Goal: Task Accomplishment & Management: Manage account settings

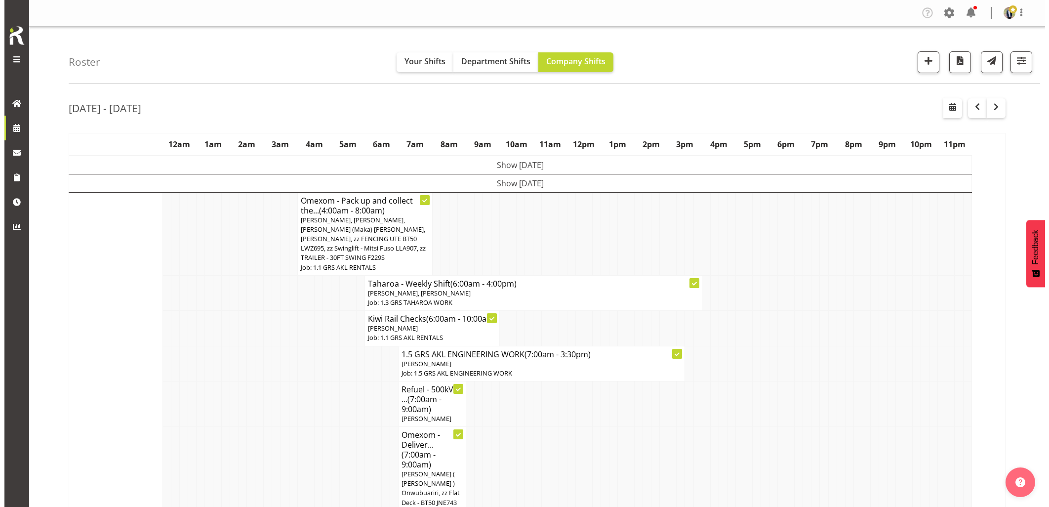
scroll to position [1098, 0]
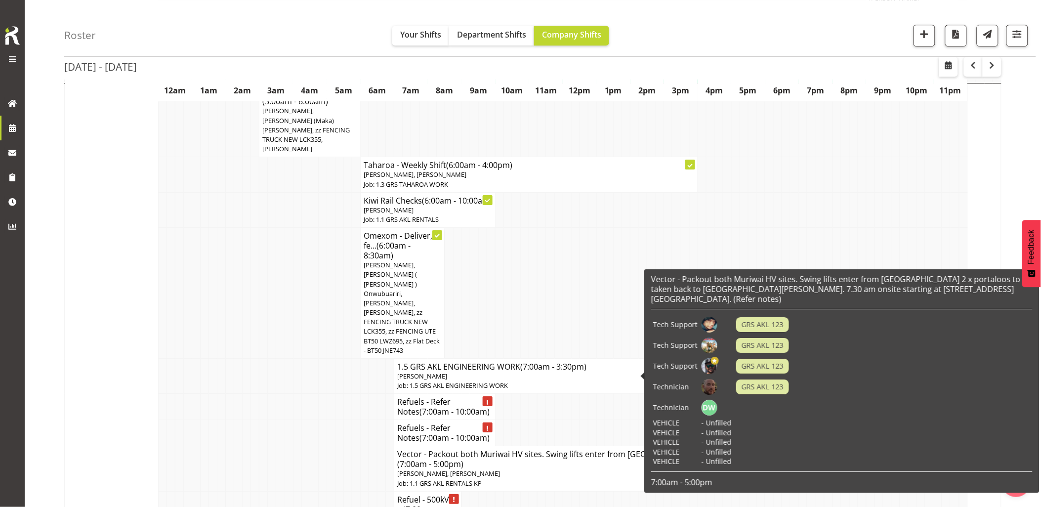
click at [441, 449] on h4 "Vector - Packout both Muriwai HV sites. Swing lifts enter from [GEOGRAPHIC_DATA…" at bounding box center [562, 459] width 331 height 20
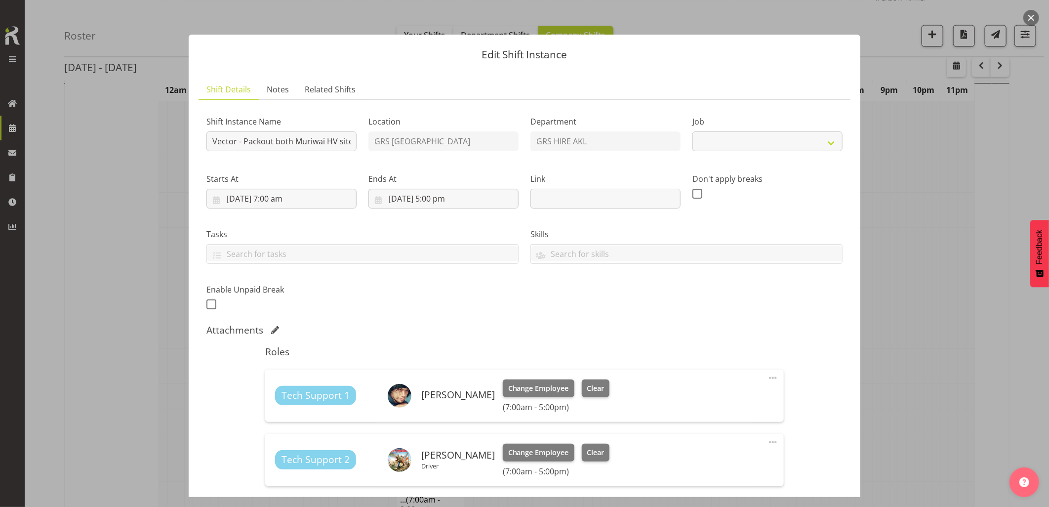
select select "7504"
drag, startPoint x: 287, startPoint y: 142, endPoint x: 338, endPoint y: 141, distance: 50.9
click at [338, 141] on input "Vector - Packout both Muriwai HV sites. Swing lifts enter from [GEOGRAPHIC_DATA…" at bounding box center [282, 141] width 150 height 20
click at [283, 141] on input "Vector - Packout both Muriwai HV sites. Swing lifts enter from [GEOGRAPHIC_DATA…" at bounding box center [282, 141] width 150 height 20
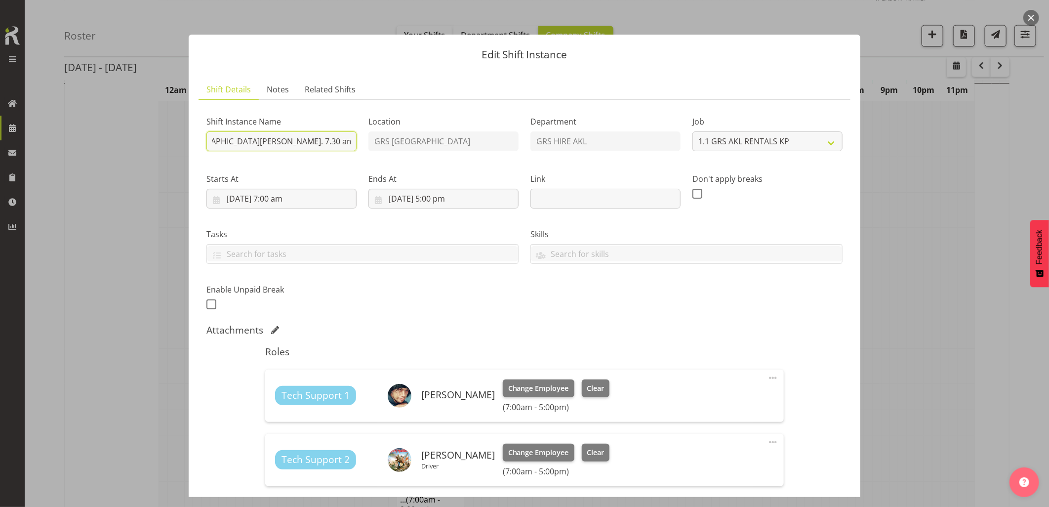
click at [249, 144] on input "Vector - Packout both Muriwai HV sites. Swing lifts enter from [GEOGRAPHIC_DATA…" at bounding box center [282, 141] width 150 height 20
drag, startPoint x: 281, startPoint y: 142, endPoint x: 348, endPoint y: 141, distance: 67.7
click at [348, 141] on input "Vector - Packout both Muriwai HV sites. Swing lifts enter from [GEOGRAPHIC_DATA…" at bounding box center [282, 141] width 150 height 20
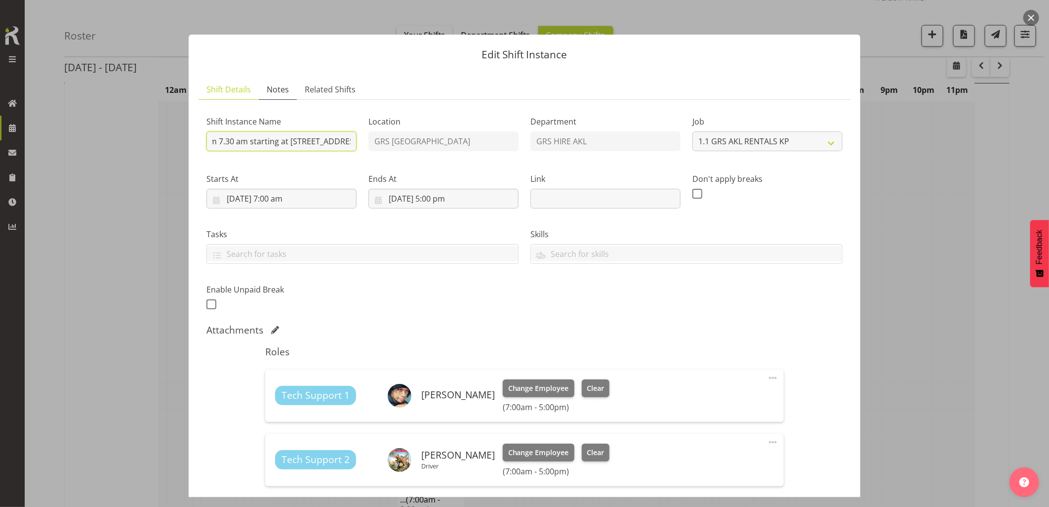
type input "Vector - Packout both Muriwai HV sites. Swing lifts enter from [GEOGRAPHIC_DATA…"
click at [280, 94] on span "Notes" at bounding box center [278, 89] width 22 height 12
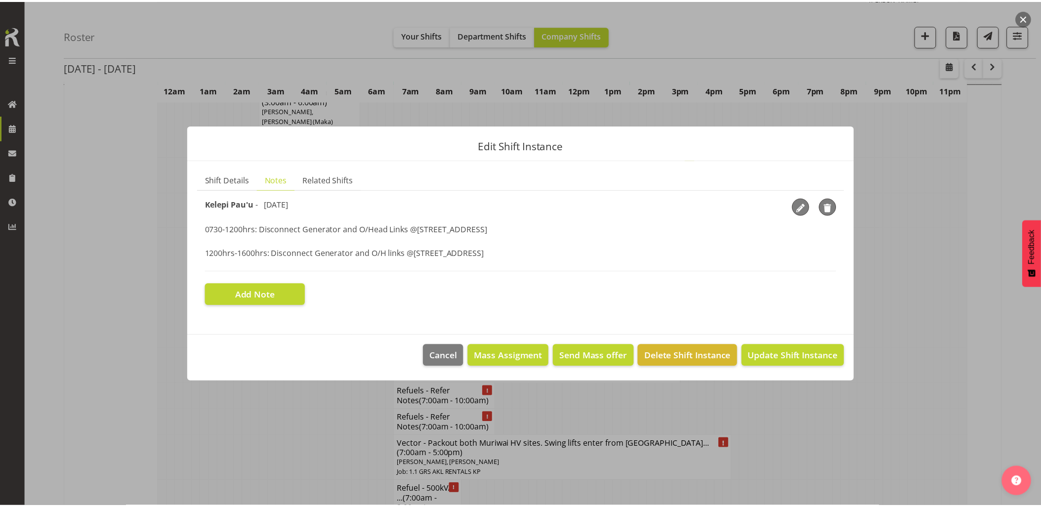
scroll to position [0, 0]
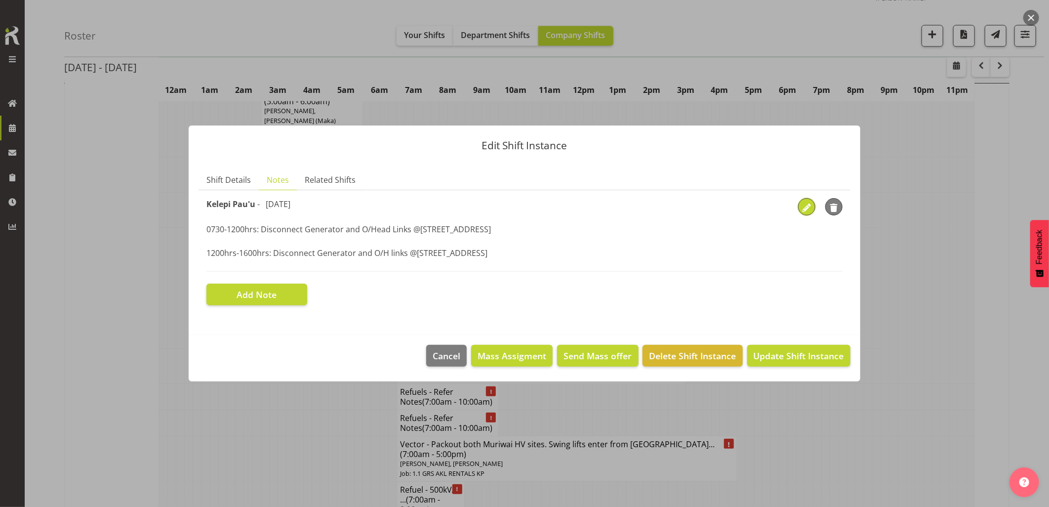
click at [807, 209] on span "button" at bounding box center [807, 208] width 15 height 15
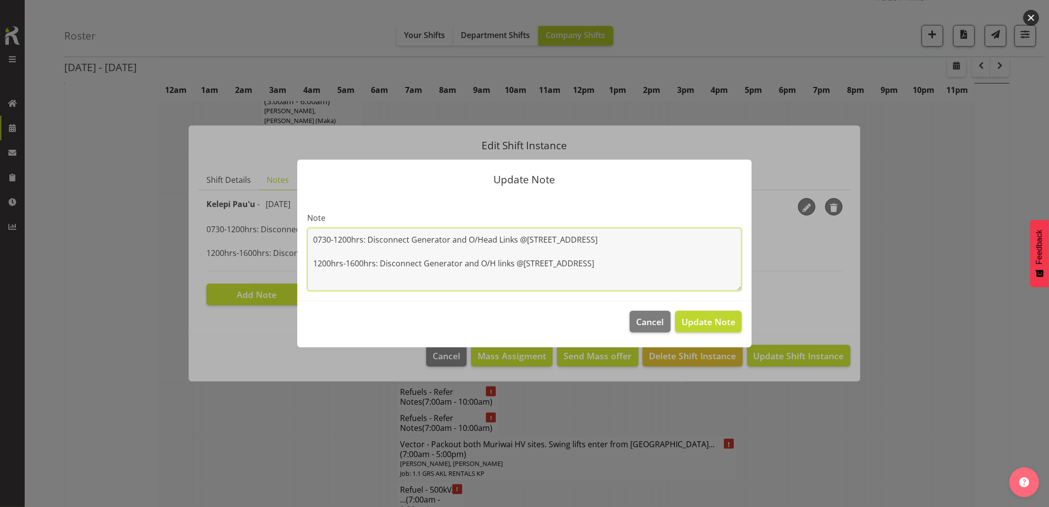
drag, startPoint x: 382, startPoint y: 239, endPoint x: 270, endPoint y: 220, distance: 113.7
click at [270, 220] on div "Update Note Note 0730-1200hrs: Disconnect Generator and O/Head Links @[STREET_A…" at bounding box center [524, 253] width 1049 height 507
click at [370, 252] on textarea "0730-1200hrs: Disconnect Generator and O/Head Links @[STREET_ADDRESS] 1200hrs-1…" at bounding box center [524, 259] width 435 height 63
click at [314, 239] on textarea "0730-1200hrs: Disconnect Generator and O/Head Links @[STREET_ADDRESS] 1200hrs-1…" at bounding box center [524, 259] width 435 height 63
drag, startPoint x: 608, startPoint y: 263, endPoint x: 524, endPoint y: 265, distance: 84.0
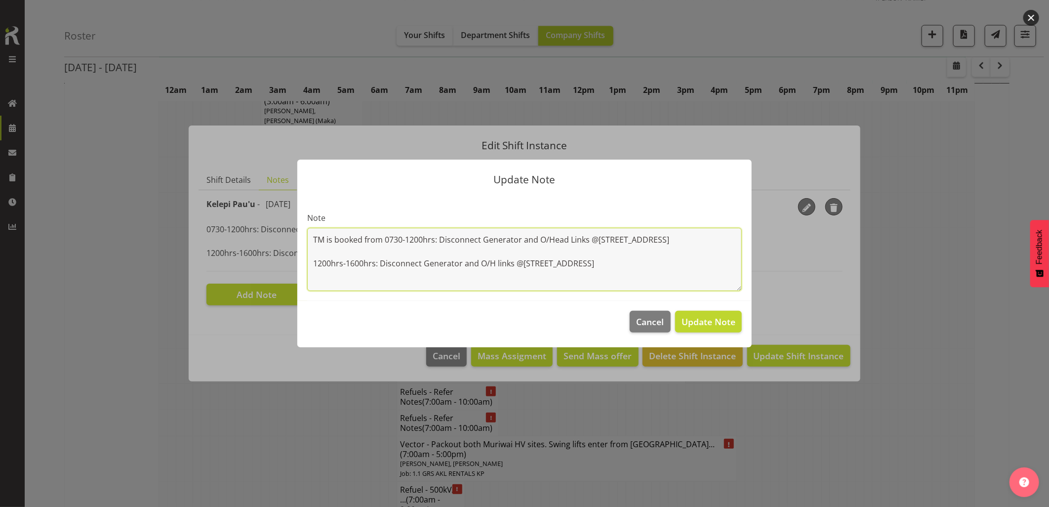
click at [524, 265] on textarea "TM is booked from 0730-1200hrs: Disconnect Generator and O/Head Links @[STREET_…" at bounding box center [524, 259] width 435 height 63
click at [440, 244] on textarea "TM is booked from 0730-1200hrs: Disconnect Generator and O/Head Links @[STREET_…" at bounding box center [524, 259] width 435 height 63
paste textarea "[STREET_ADDRESS]"
click at [498, 239] on textarea "TM is booked from 0730-1200hrs @ [STREET_ADDRESS][GEOGRAPHIC_DATA] and O/Head L…" at bounding box center [524, 259] width 435 height 63
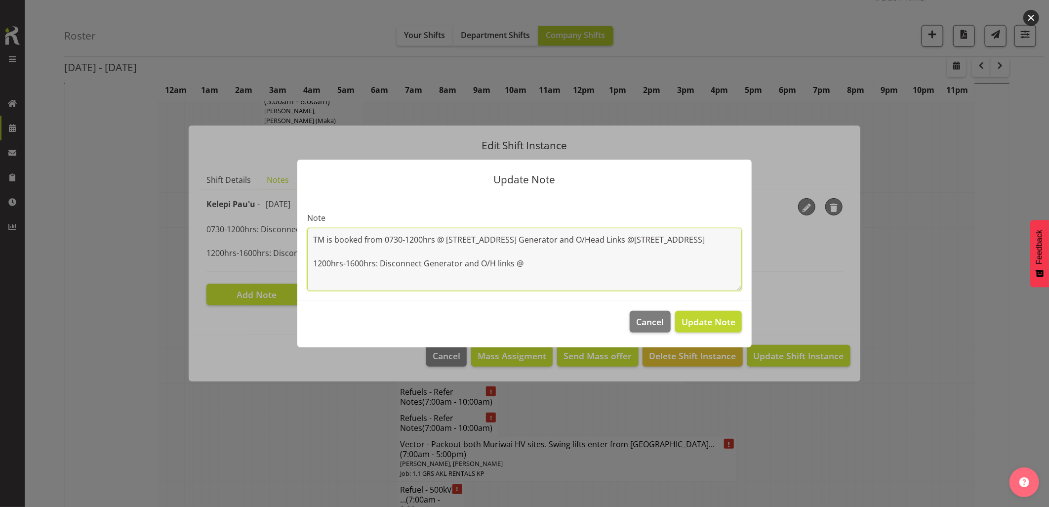
drag, startPoint x: 532, startPoint y: 240, endPoint x: 633, endPoint y: 267, distance: 105.2
click at [633, 267] on textarea "TM is booked from 0730-1200hrs @ [STREET_ADDRESS] Generator and O/Head Links @[…" at bounding box center [524, 259] width 435 height 63
drag, startPoint x: 556, startPoint y: 239, endPoint x: 689, endPoint y: 250, distance: 132.9
click at [689, 250] on textarea "TM is booked from 0730-1200hrs @ [STREET_ADDRESS]. The TX and HV cables will re…" at bounding box center [524, 259] width 435 height 63
click at [475, 268] on textarea "TM is booked from 0730-1200hrs @ [STREET_ADDRESS]. 1200hrs-1600hrs: Disconnect …" at bounding box center [524, 259] width 435 height 63
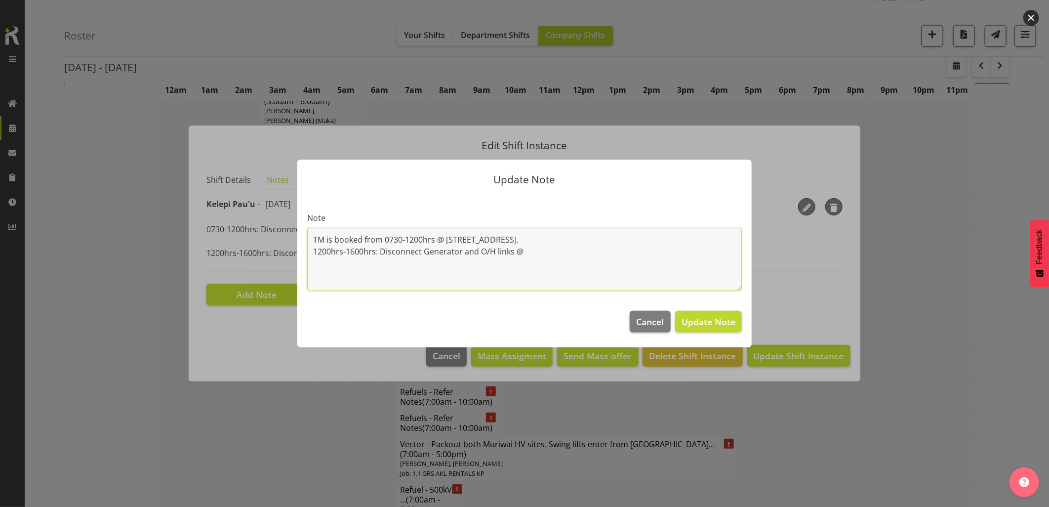
click at [543, 250] on textarea "TM is booked from 0730-1200hrs @ [STREET_ADDRESS]. 1200hrs-1600hrs: Disconnect …" at bounding box center [524, 259] width 435 height 63
paste textarea "The TX and HV cables will remain onsite until [DATE]. Everything else is to com…"
click at [314, 251] on textarea "TM is booked from 0730-1200hrs @ [STREET_ADDRESS]. 1200hrs-1600hrs: Disconnect …" at bounding box center [524, 259] width 435 height 63
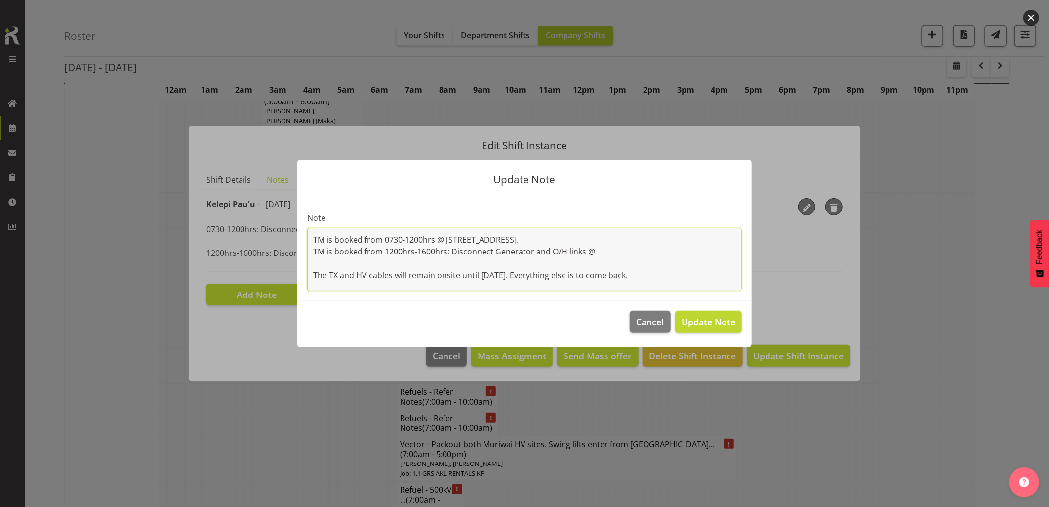
drag, startPoint x: 612, startPoint y: 253, endPoint x: 454, endPoint y: 253, distance: 158.1
click at [454, 253] on textarea "TM is booked from 0730-1200hrs @ [STREET_ADDRESS]. TM is booked from 1200hrs-16…" at bounding box center [524, 259] width 435 height 63
click at [651, 280] on textarea "TM is booked from 0730-1200hrs @ [STREET_ADDRESS]. TM is booked from 1200hrs-16…" at bounding box center [524, 259] width 435 height 63
type textarea "TM is booked from 0730-1200hrs @ [STREET_ADDRESS]. TM is booked from 1200hrs-16…"
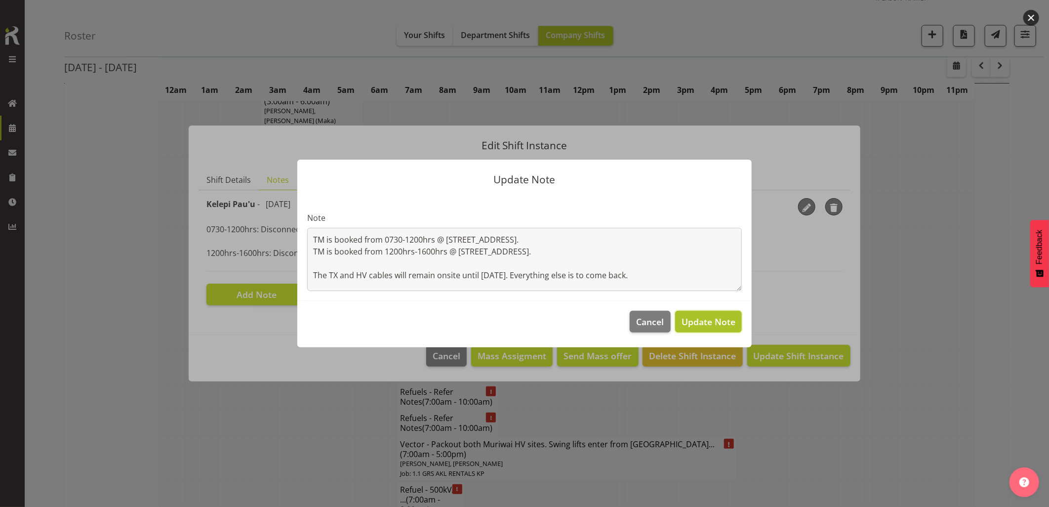
click at [709, 318] on span "Update Note" at bounding box center [709, 322] width 54 height 12
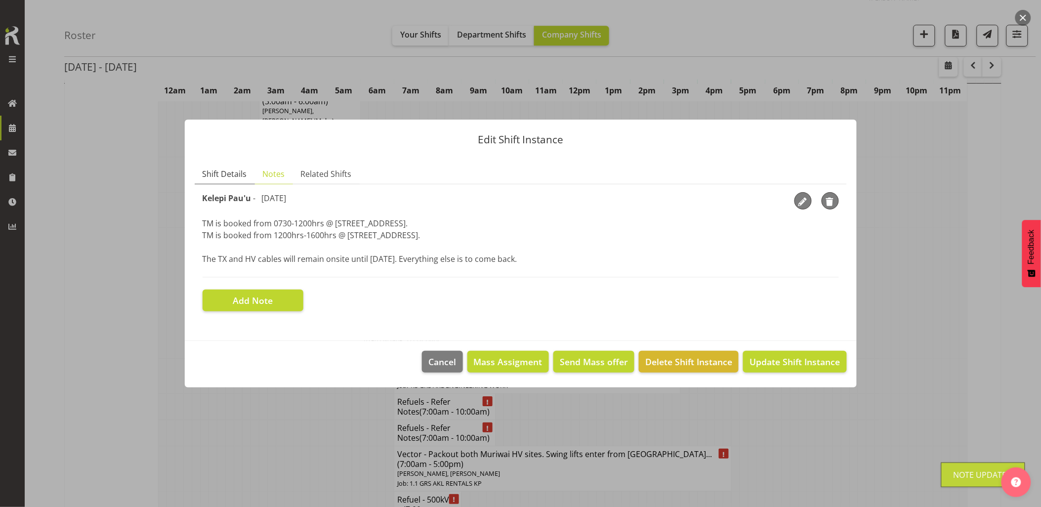
click at [229, 174] on span "Shift Details" at bounding box center [225, 174] width 44 height 12
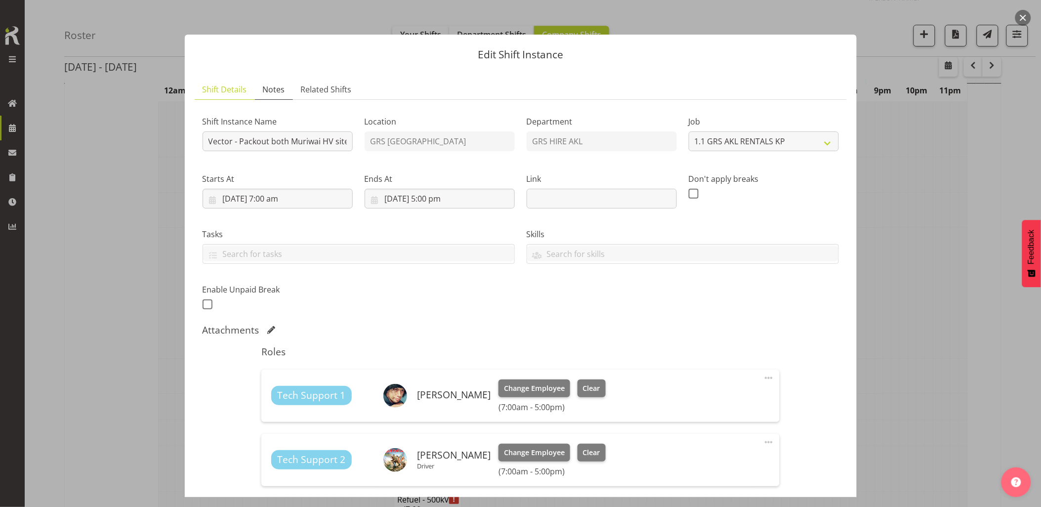
click at [274, 91] on span "Notes" at bounding box center [274, 89] width 22 height 12
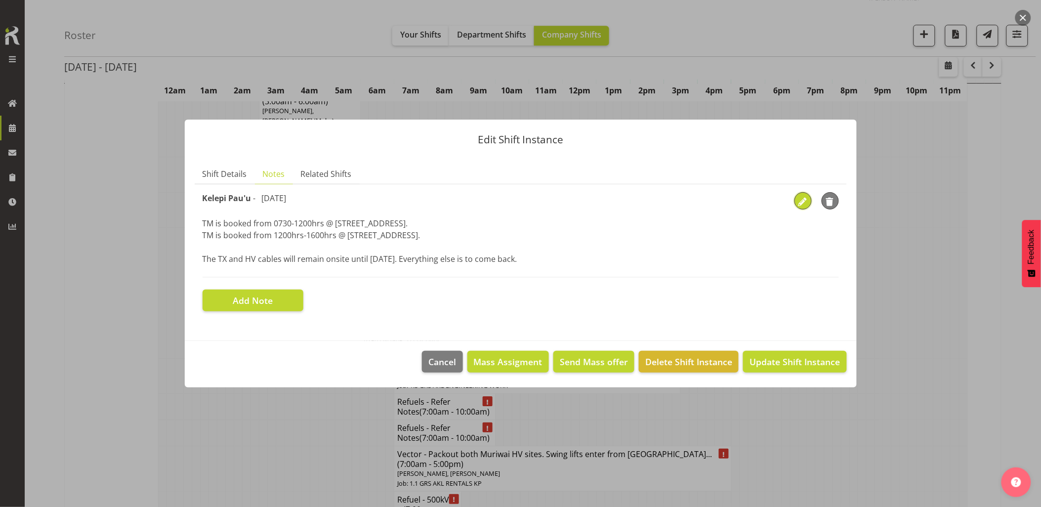
click at [794, 201] on button "button" at bounding box center [802, 200] width 17 height 17
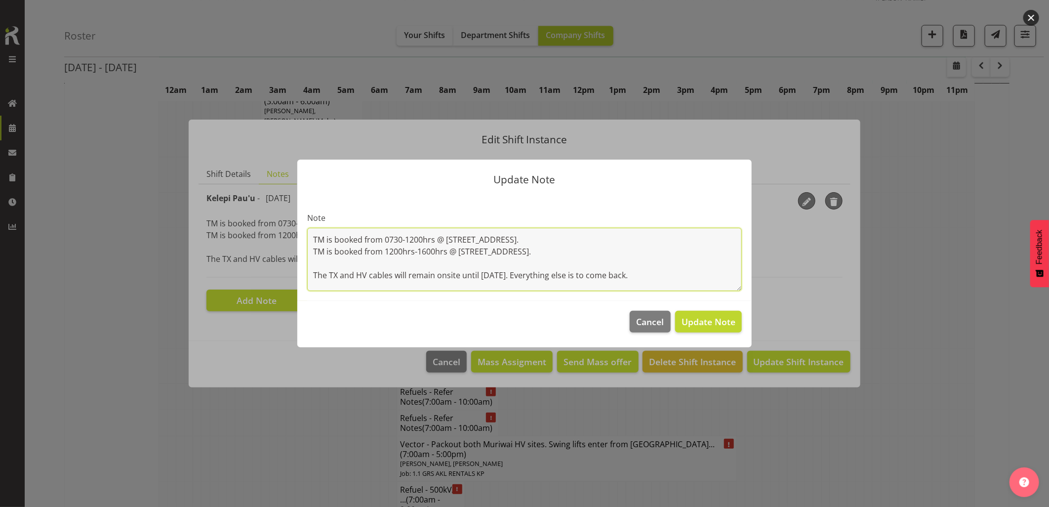
click at [568, 241] on textarea "TM is booked from 0730-1200hrs @ [STREET_ADDRESS]. TM is booked from 1200hrs-16…" at bounding box center [524, 259] width 435 height 63
type textarea "TM is booked from 0730-1200hrs @ [STREET_ADDRESS]. TM is booked from 1200hrs-16…"
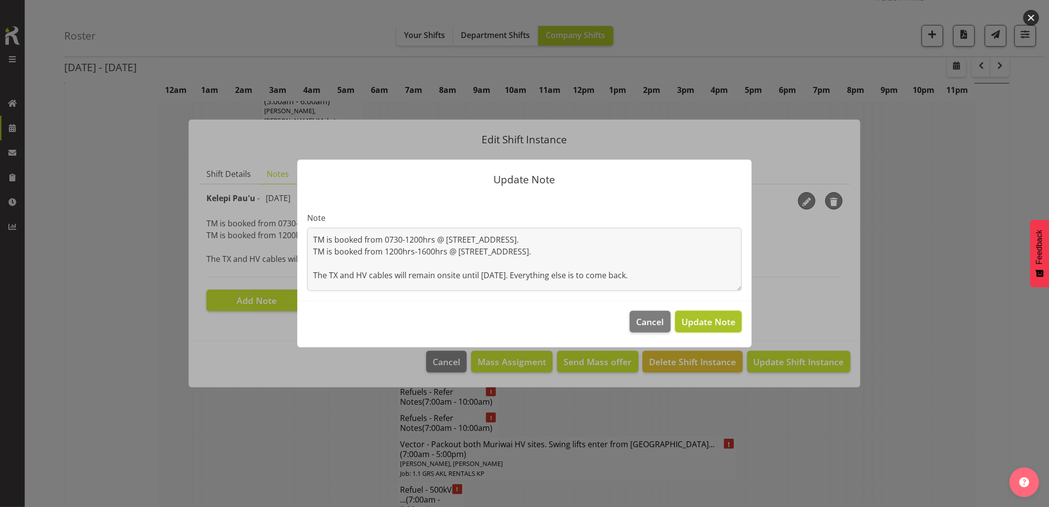
click at [715, 320] on span "Update Note" at bounding box center [709, 322] width 54 height 12
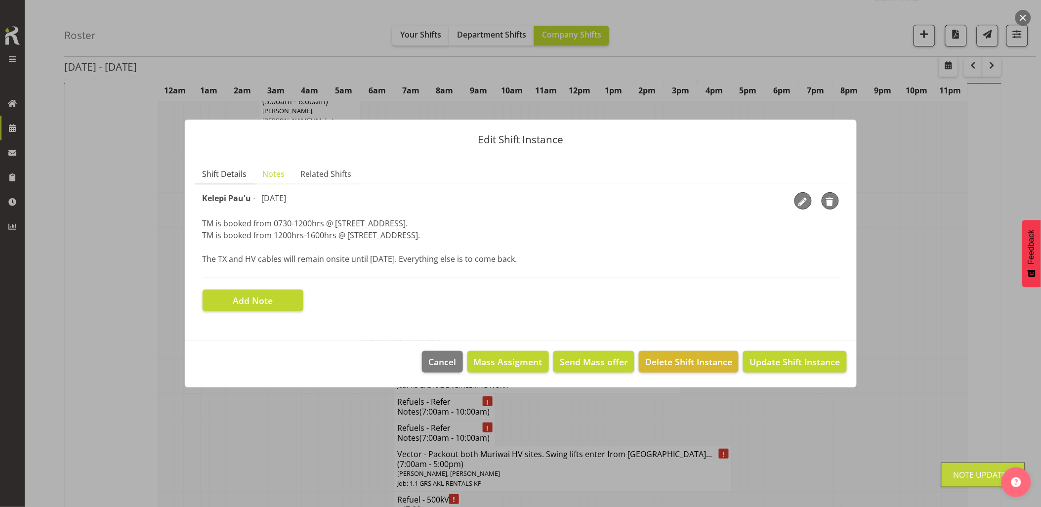
click at [236, 172] on span "Shift Details" at bounding box center [225, 174] width 44 height 12
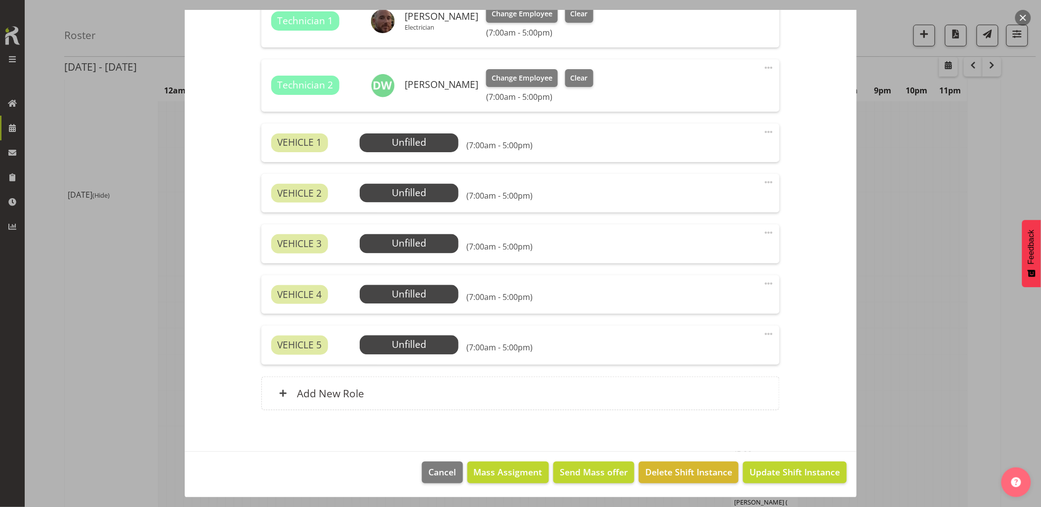
scroll to position [1482, 0]
click at [792, 475] on span "Update Shift Instance" at bounding box center [795, 471] width 90 height 13
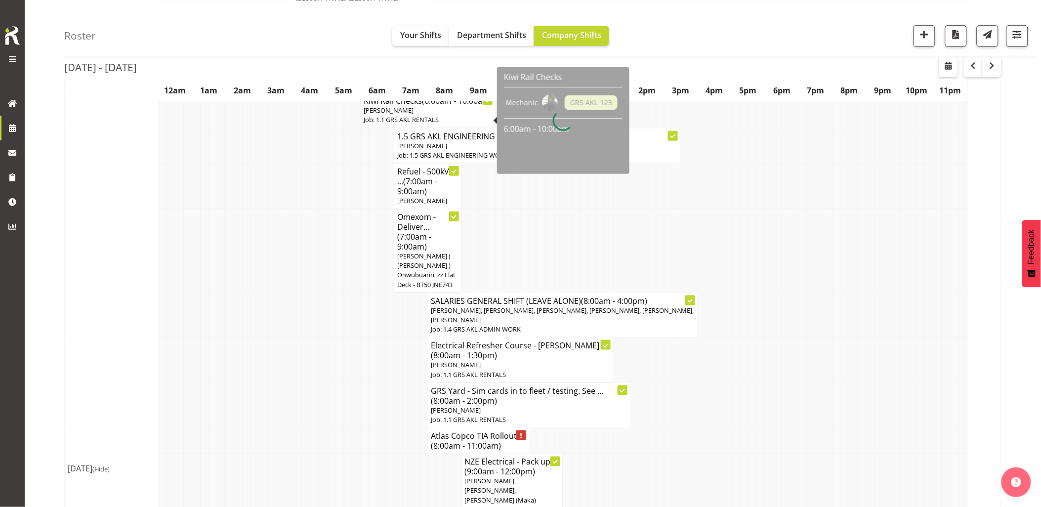
scroll to position [384, 0]
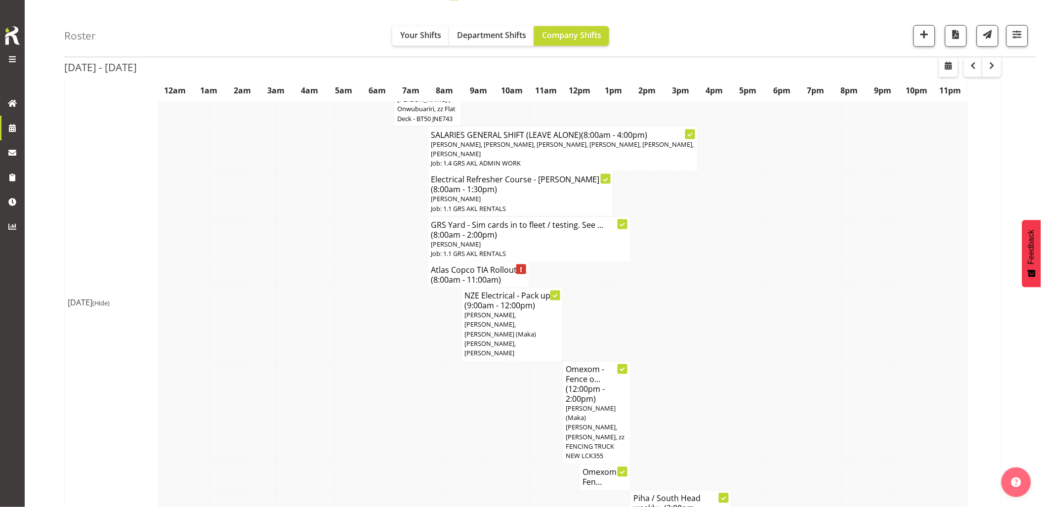
click at [300, 464] on td at bounding box center [297, 477] width 8 height 26
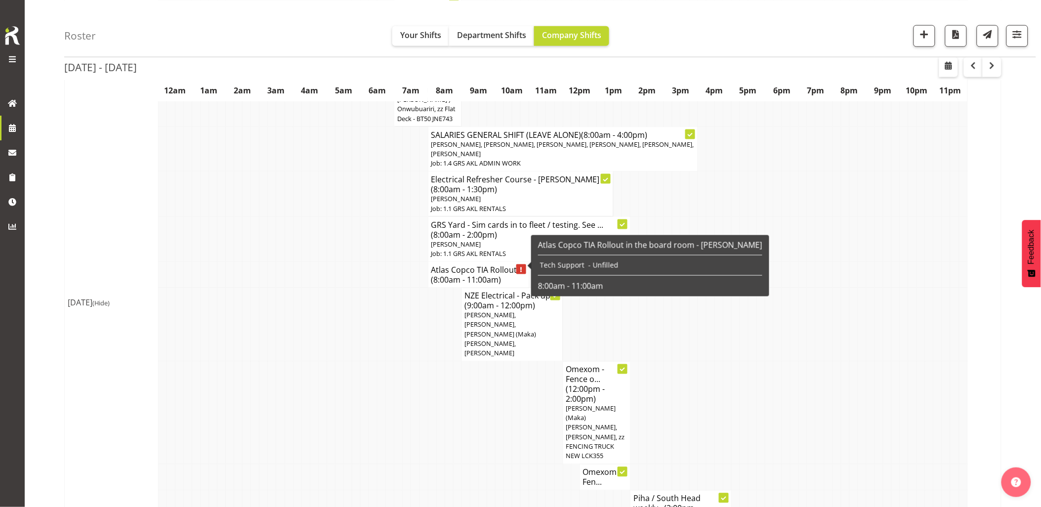
click at [384, 303] on td at bounding box center [381, 325] width 8 height 74
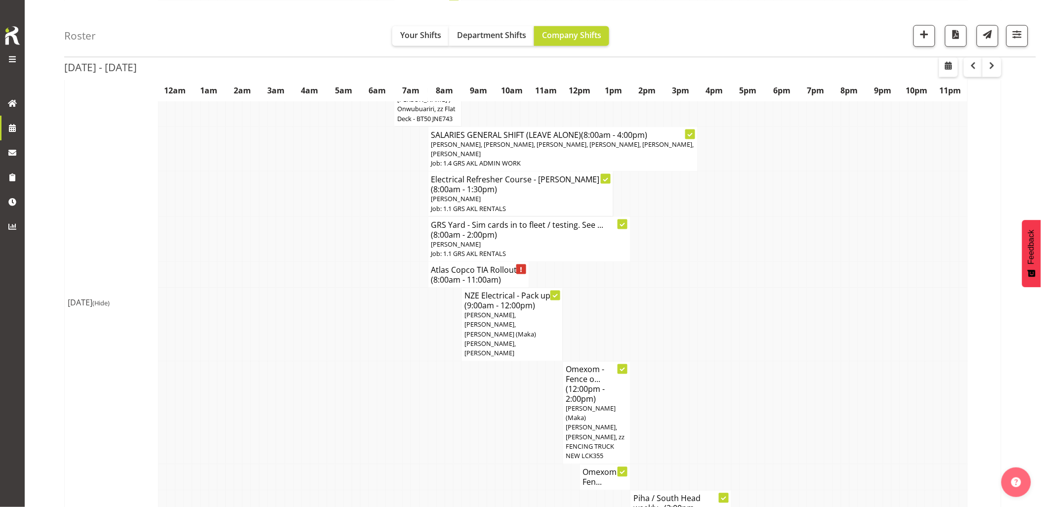
click at [384, 303] on td at bounding box center [381, 325] width 8 height 74
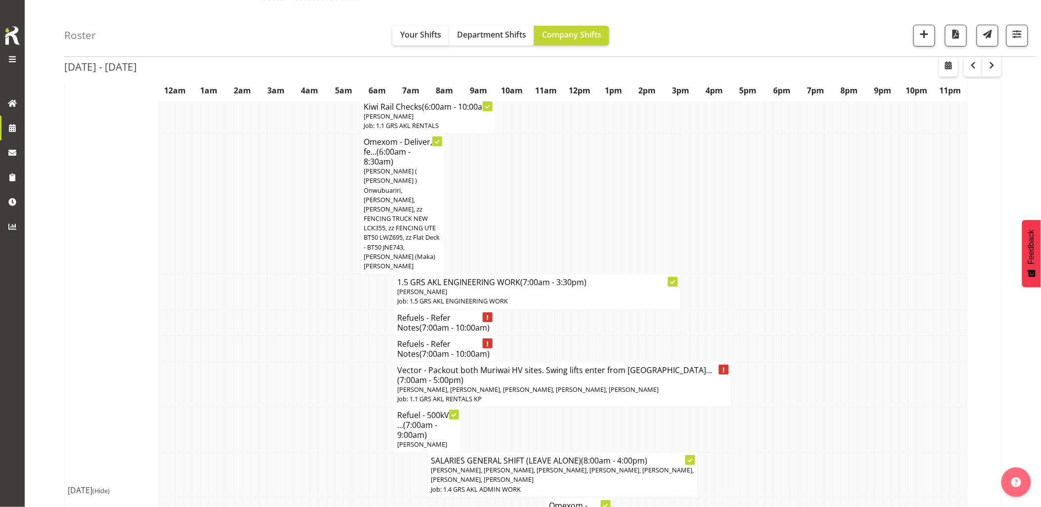
scroll to position [1208, 0]
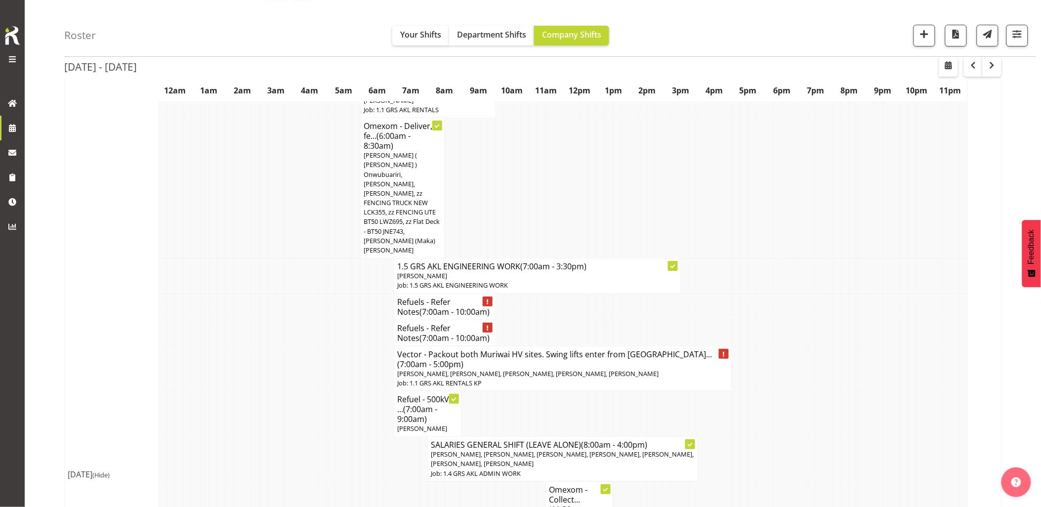
click at [336, 391] on td at bounding box center [339, 413] width 8 height 45
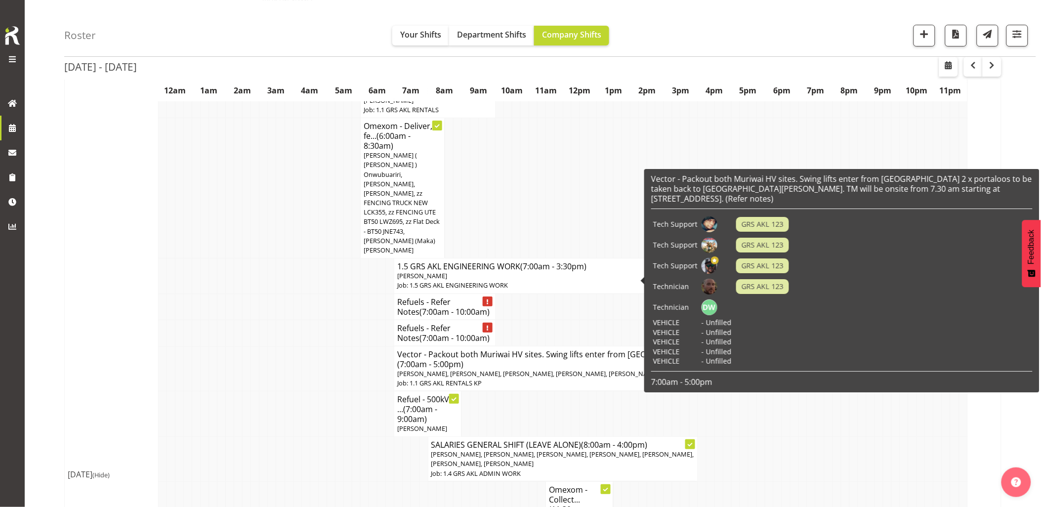
click at [412, 369] on span "[PERSON_NAME], [PERSON_NAME], [PERSON_NAME], [PERSON_NAME], [PERSON_NAME]" at bounding box center [527, 373] width 261 height 9
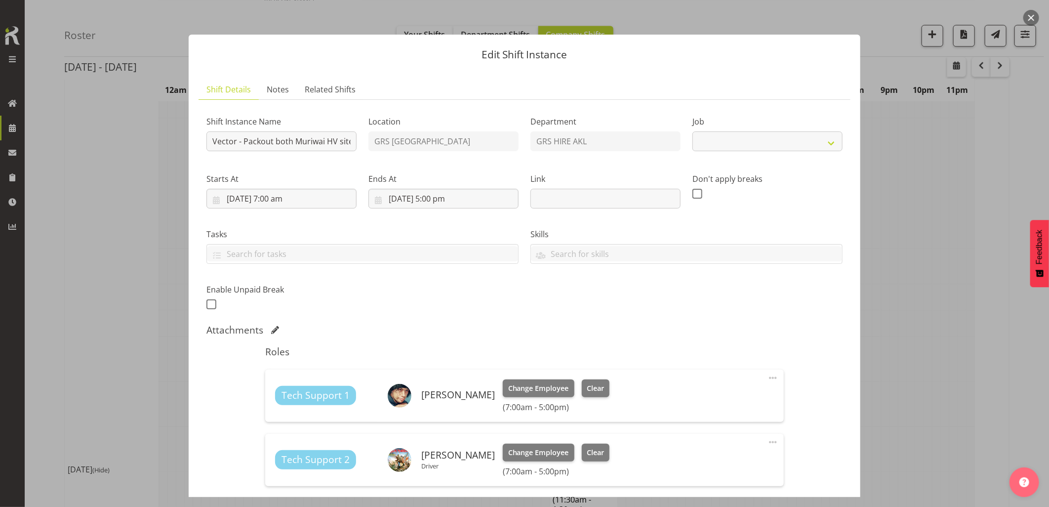
select select "7504"
click at [273, 91] on span "Notes" at bounding box center [278, 89] width 22 height 12
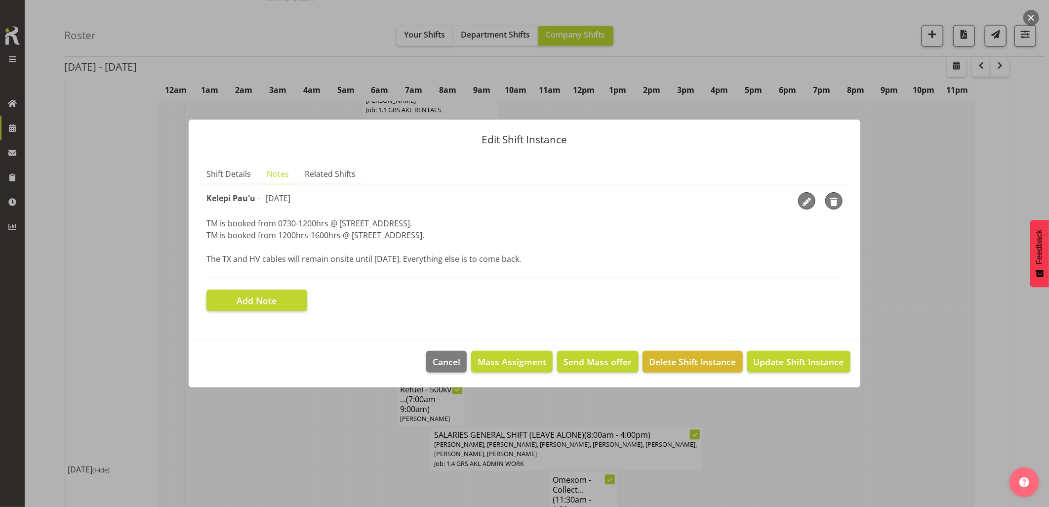
click at [1031, 16] on button "button" at bounding box center [1032, 18] width 16 height 16
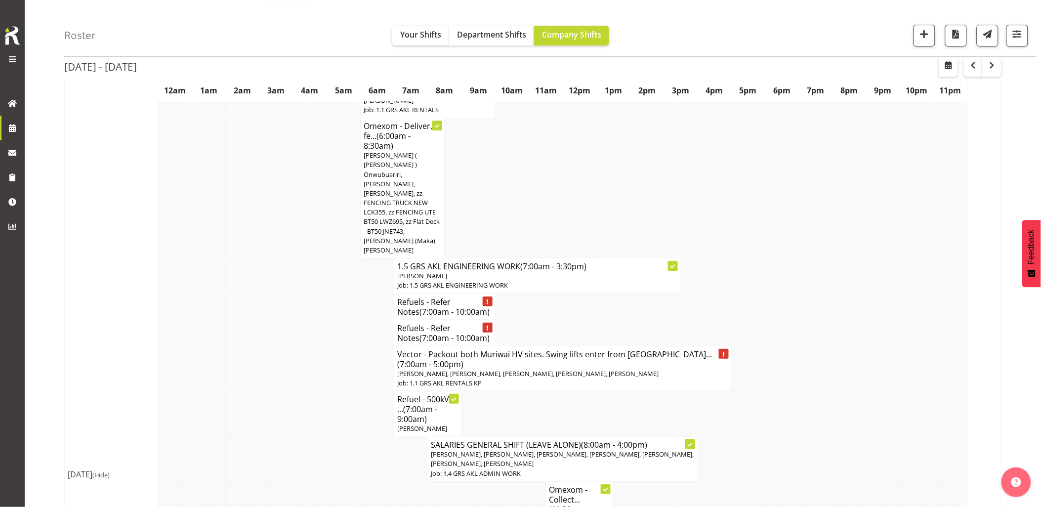
click at [303, 437] on td at bounding box center [305, 459] width 8 height 45
